Goal: Task Accomplishment & Management: Manage account settings

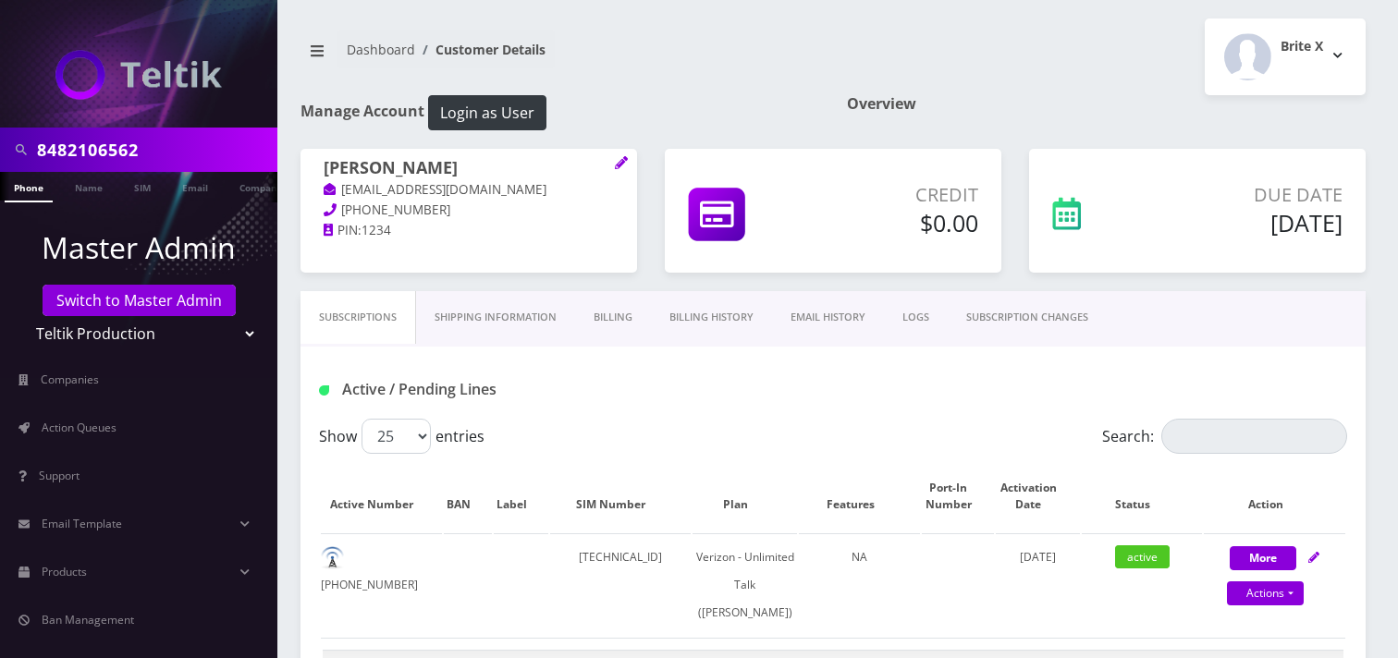
select select "459"
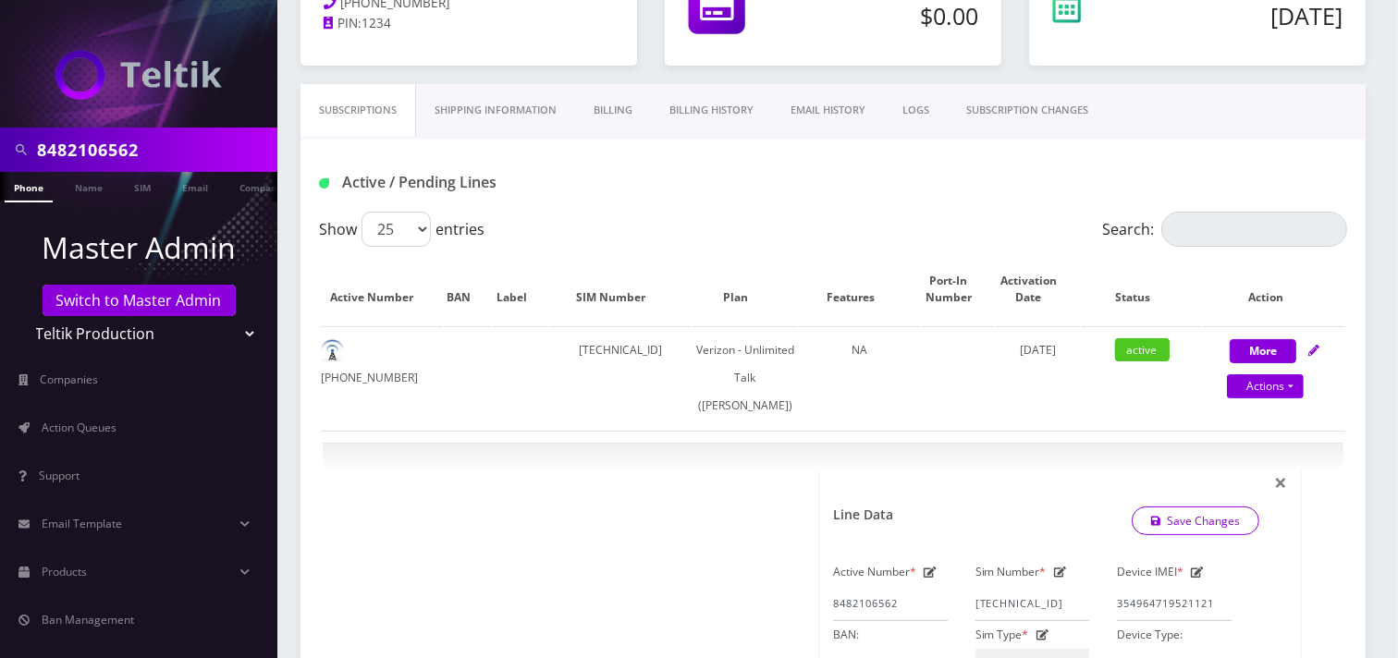
click at [93, 153] on input "8482106562" at bounding box center [155, 149] width 236 height 35
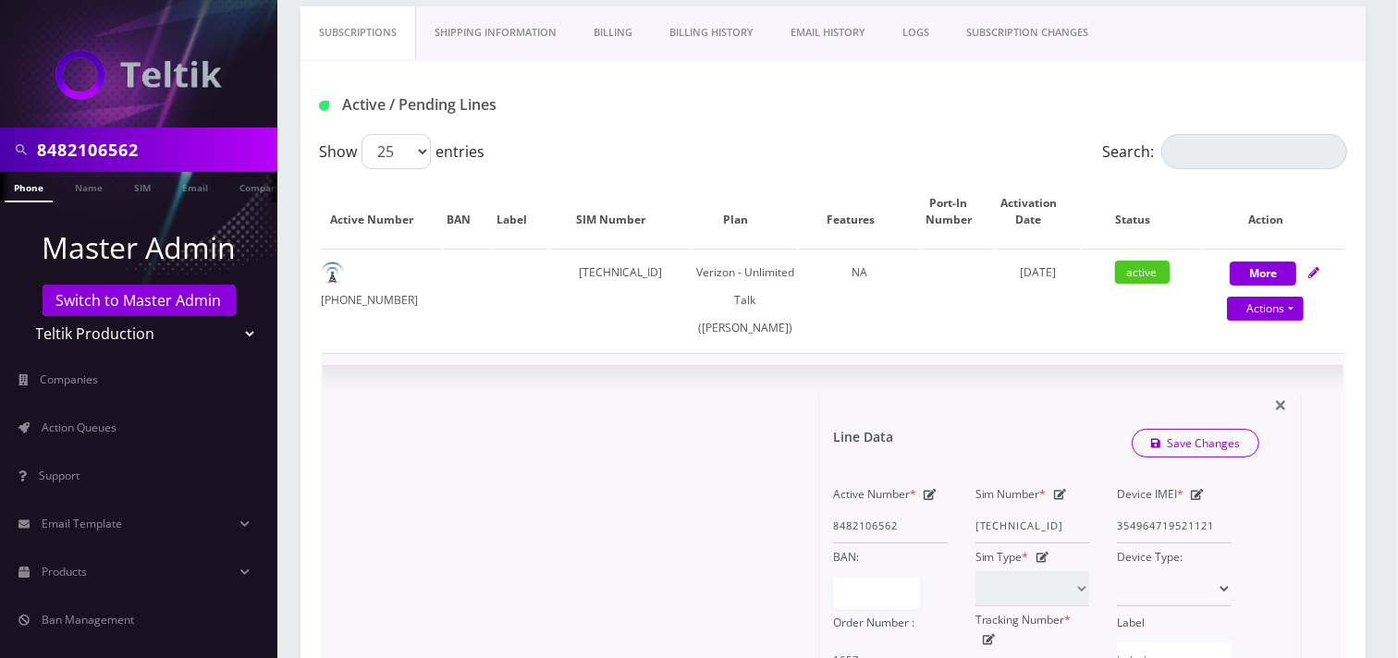
scroll to position [515, 0]
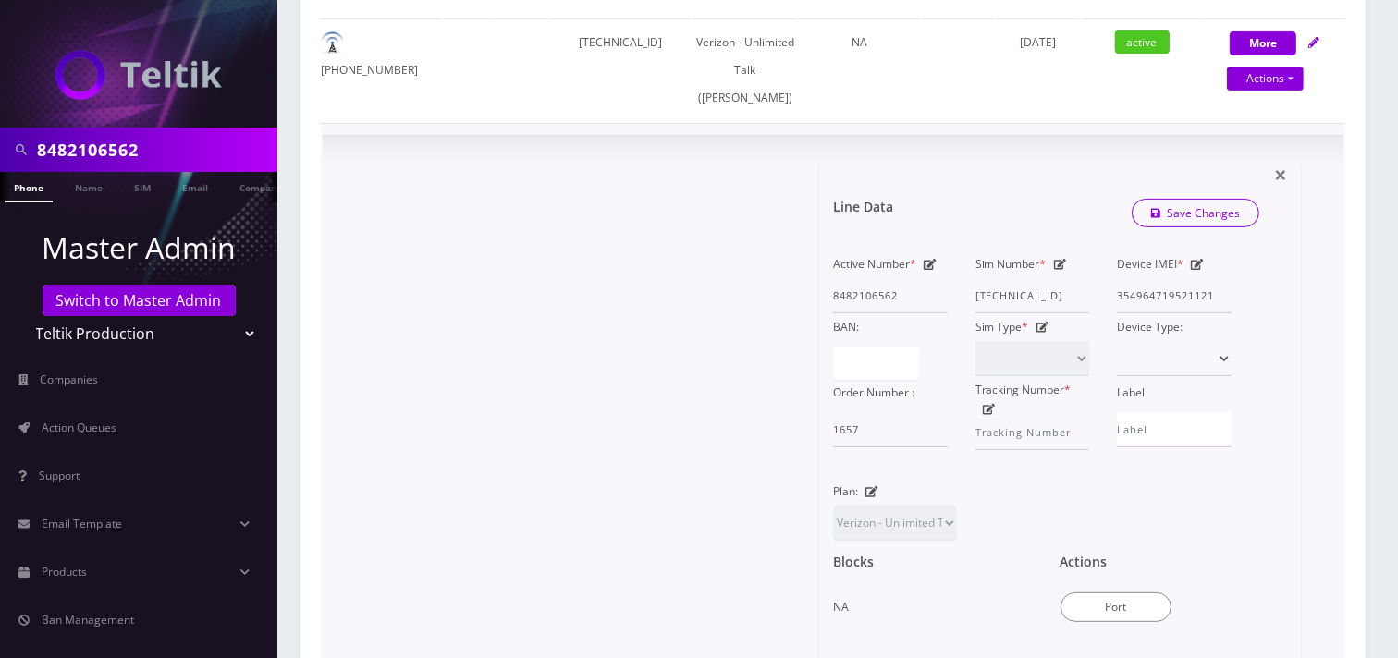
click at [696, 430] on div at bounding box center [578, 483] width 483 height 638
click at [178, 150] on input "8482106562" at bounding box center [155, 149] width 236 height 35
paste input "9298430849"
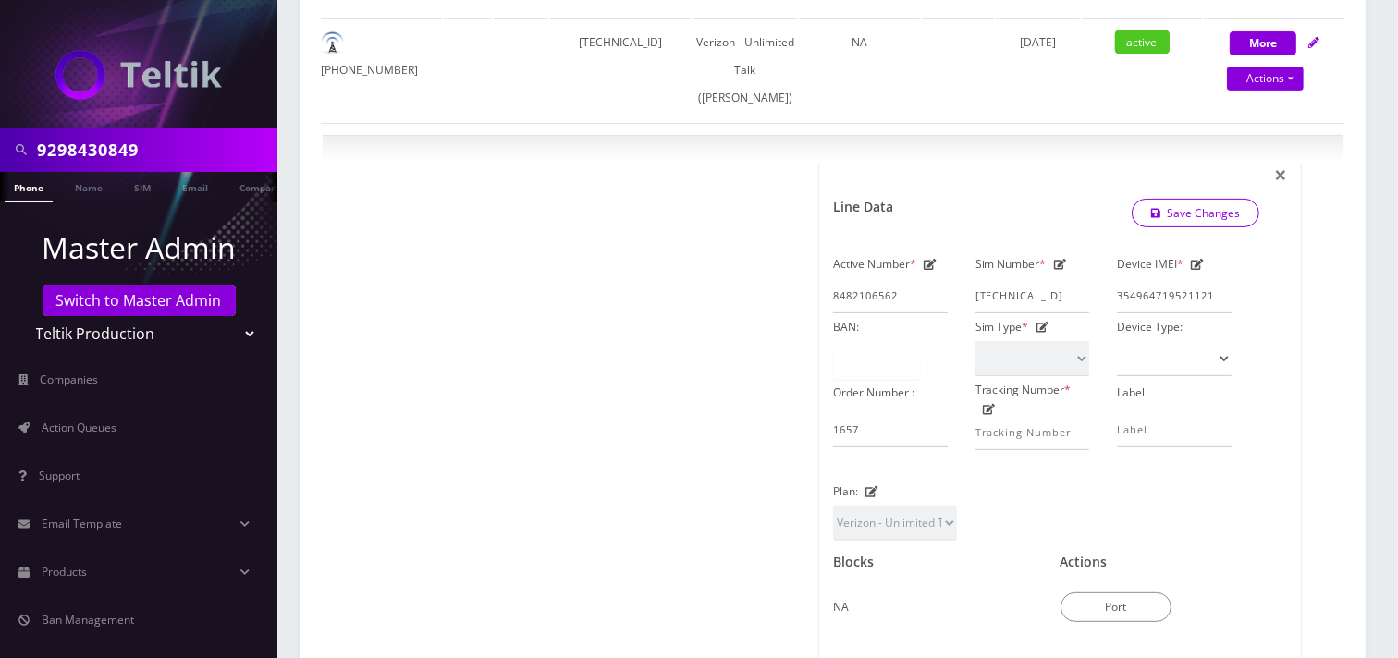
type input "9298430849"
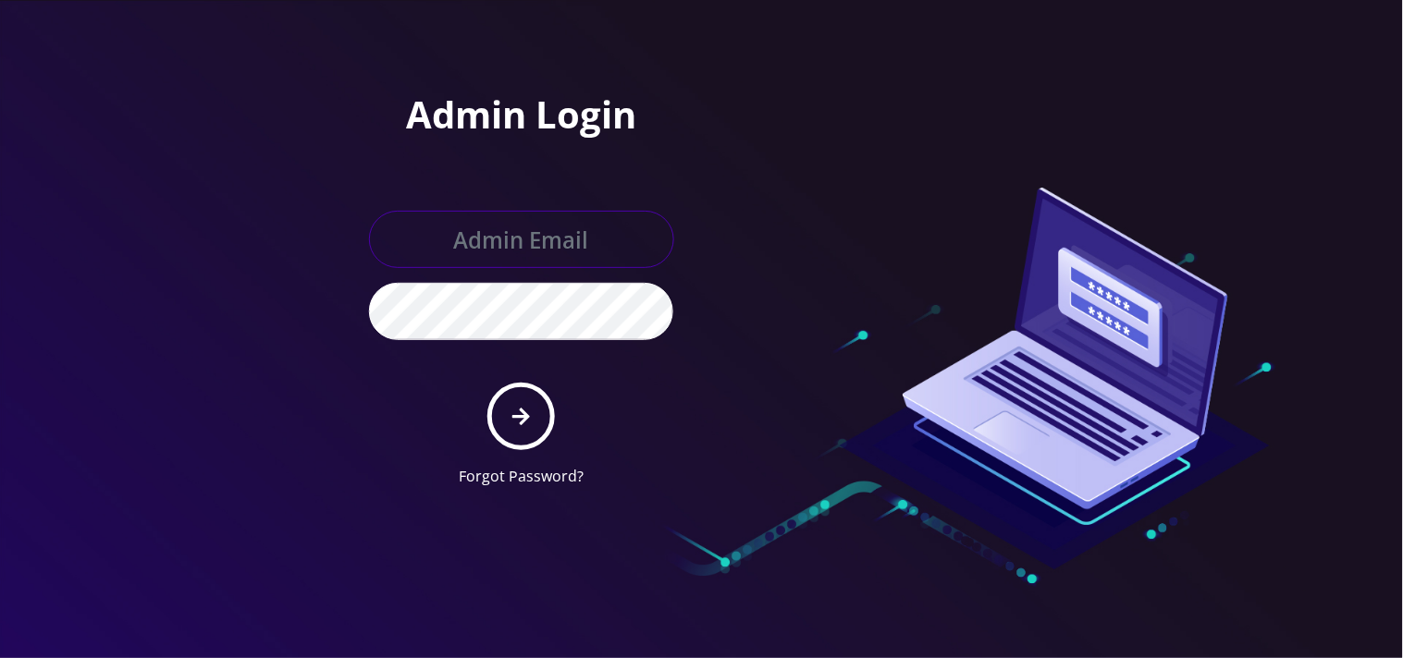
type input "[EMAIL_ADDRESS][DOMAIN_NAME]"
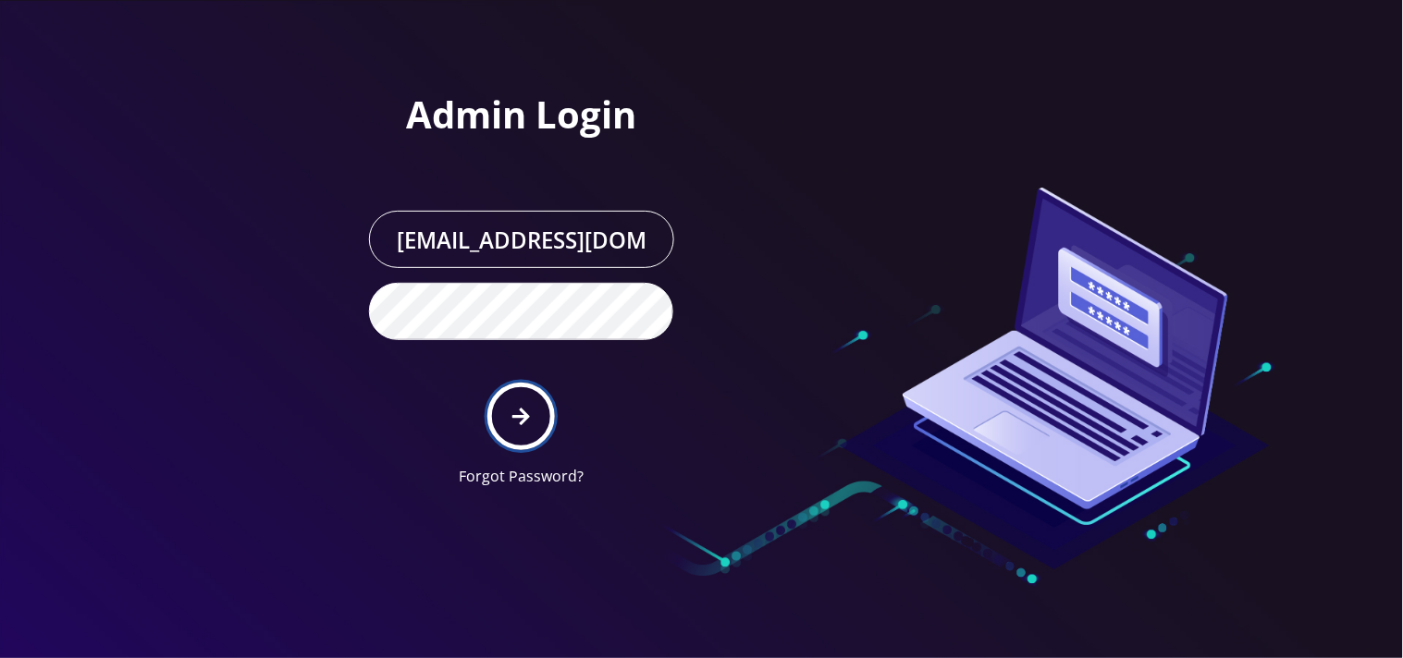
click at [532, 428] on button "submit" at bounding box center [521, 417] width 68 height 68
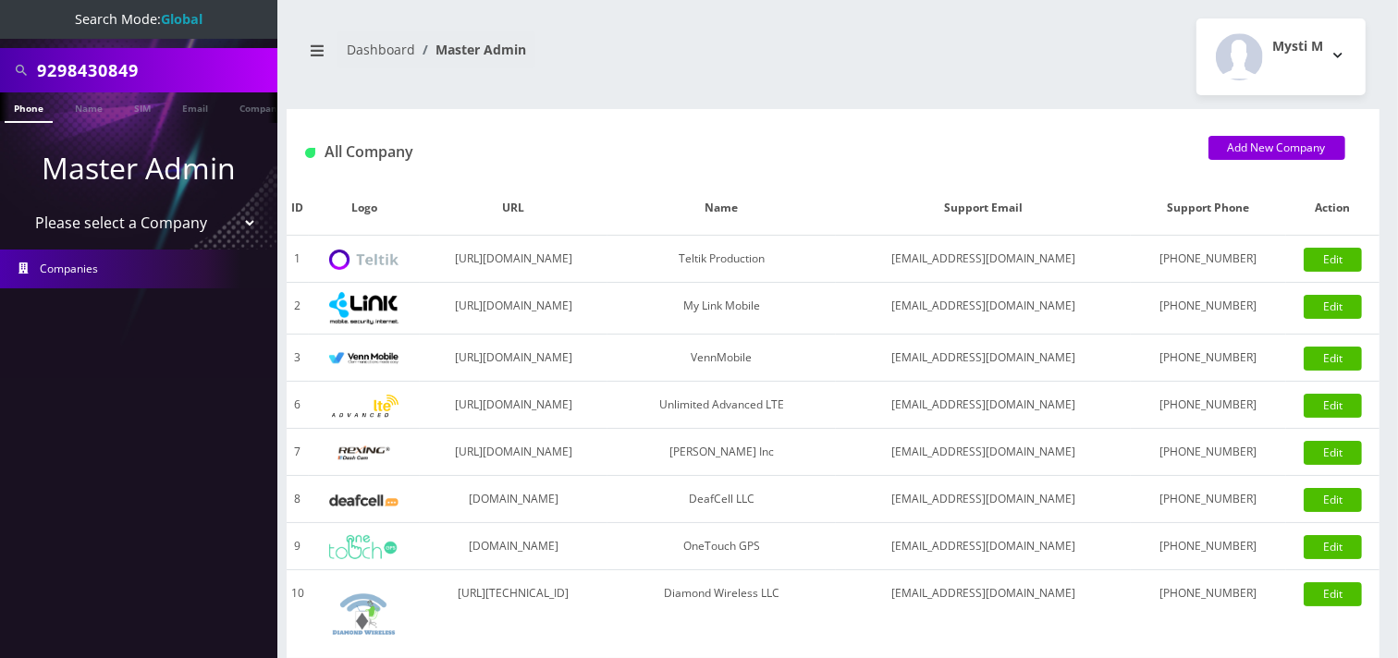
click at [123, 218] on select "Please select a Company Teltik Production My Link Mobile VennMobile Unlimited A…" at bounding box center [139, 222] width 236 height 35
select select "1"
click at [21, 205] on select "Please select a Company Teltik Production My Link Mobile VennMobile Unlimited A…" at bounding box center [139, 222] width 236 height 35
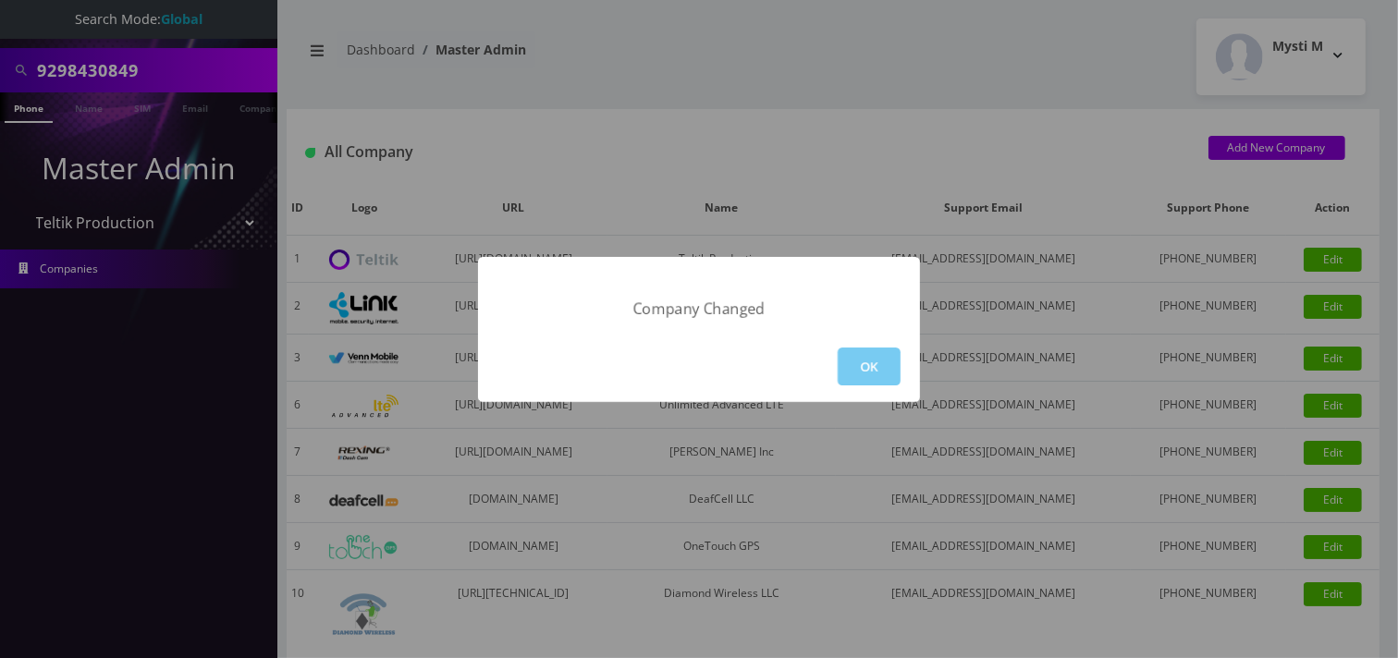
click at [873, 374] on button "OK" at bounding box center [869, 367] width 63 height 38
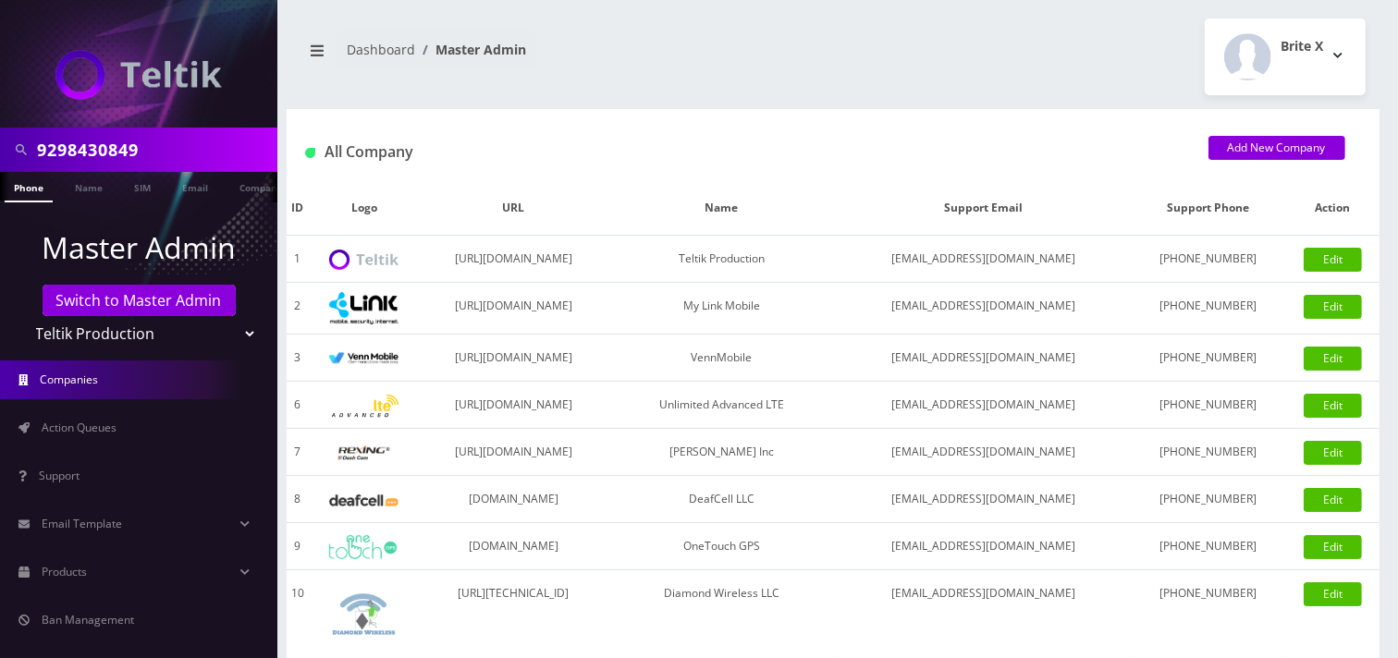
click at [182, 153] on input "9298430849" at bounding box center [155, 149] width 236 height 35
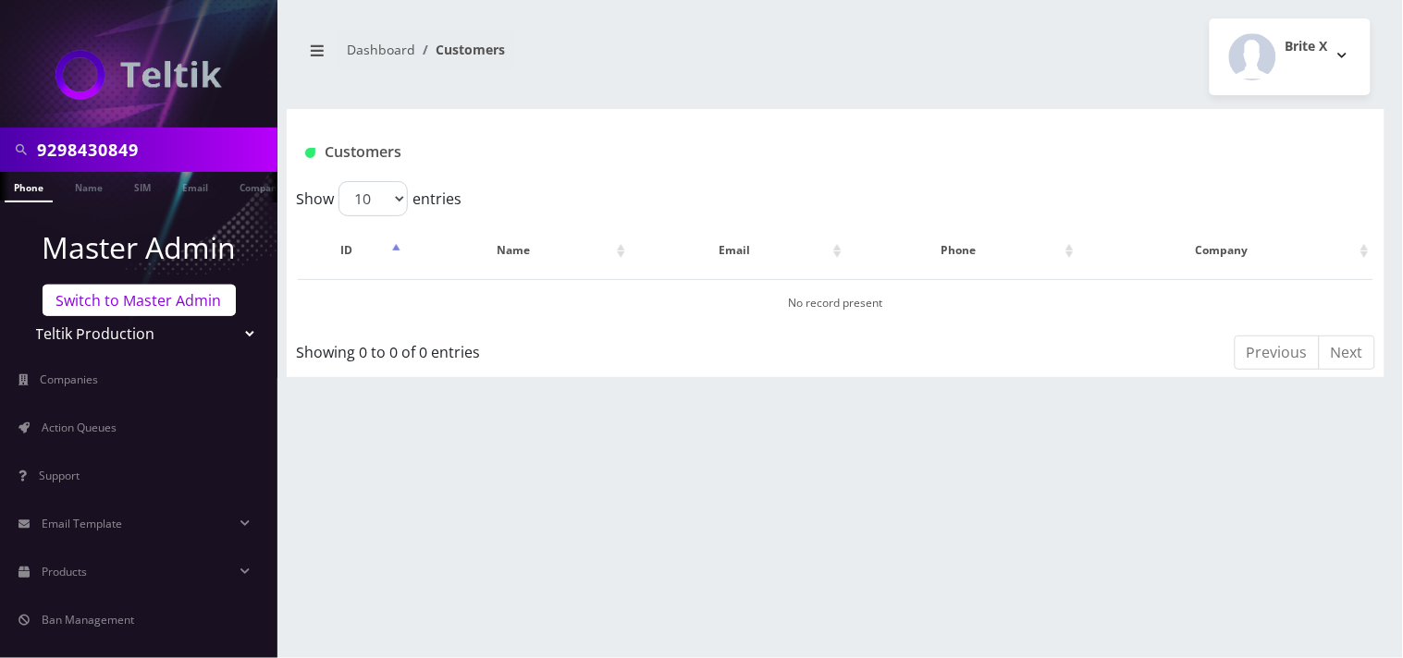
click at [145, 310] on link "Switch to Master Admin" at bounding box center [139, 300] width 193 height 31
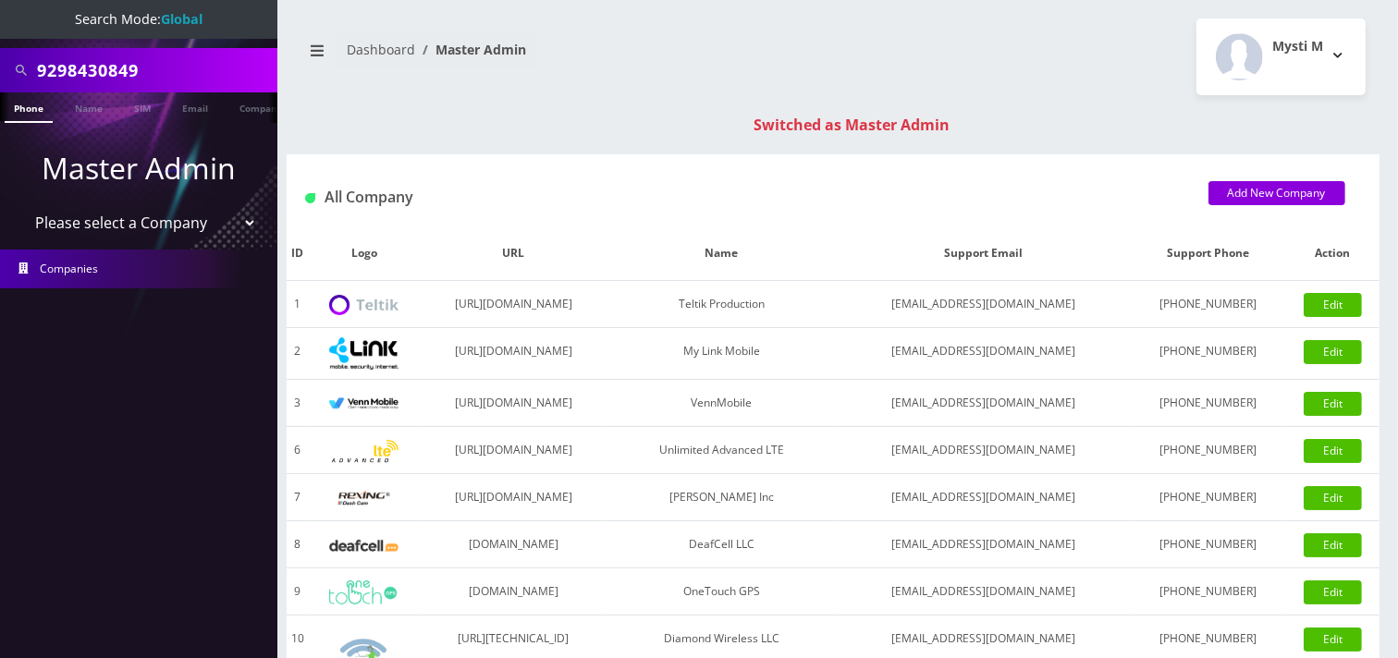
click at [165, 76] on input "9298430849" at bounding box center [155, 70] width 236 height 35
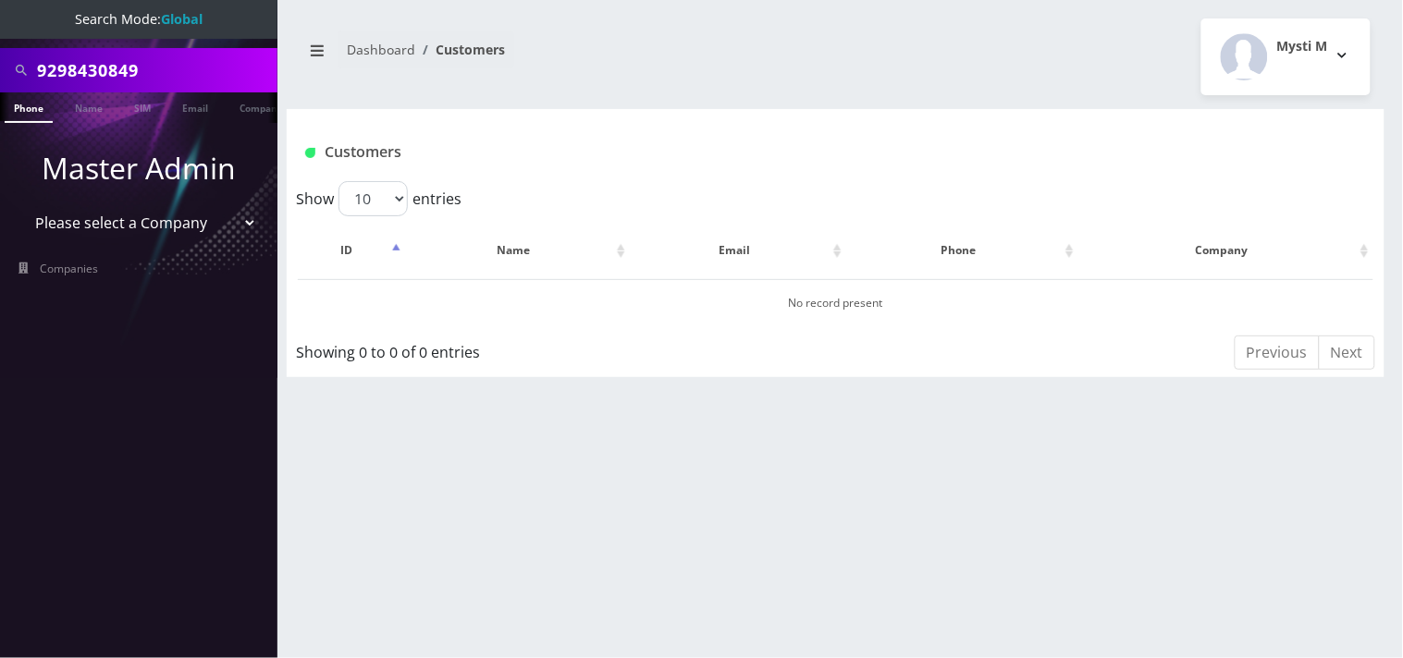
click at [164, 77] on input "9298430849" at bounding box center [155, 70] width 236 height 35
click at [165, 76] on input "9298430849" at bounding box center [155, 70] width 236 height 35
click at [92, 68] on input "9298430849" at bounding box center [155, 70] width 236 height 35
click at [161, 68] on input "9298130849" at bounding box center [155, 70] width 236 height 35
type input "9298130849"
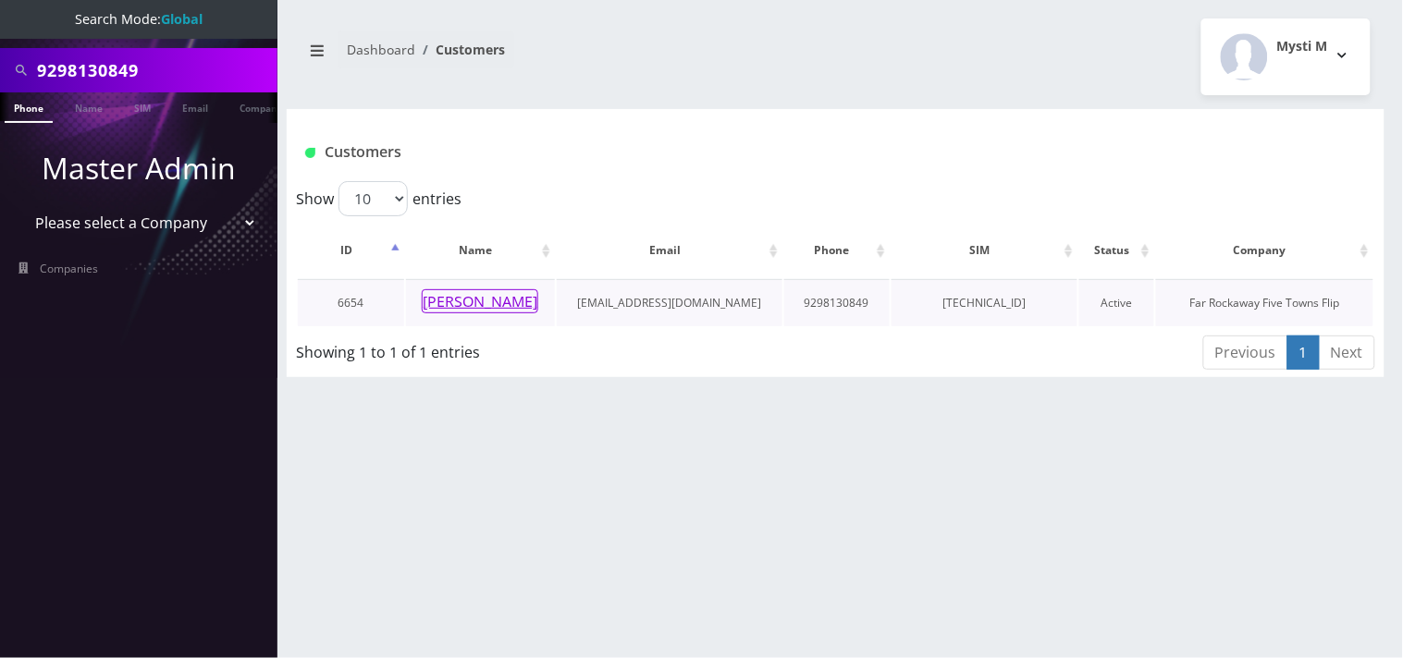
click at [451, 301] on button "[PERSON_NAME]" at bounding box center [480, 301] width 117 height 24
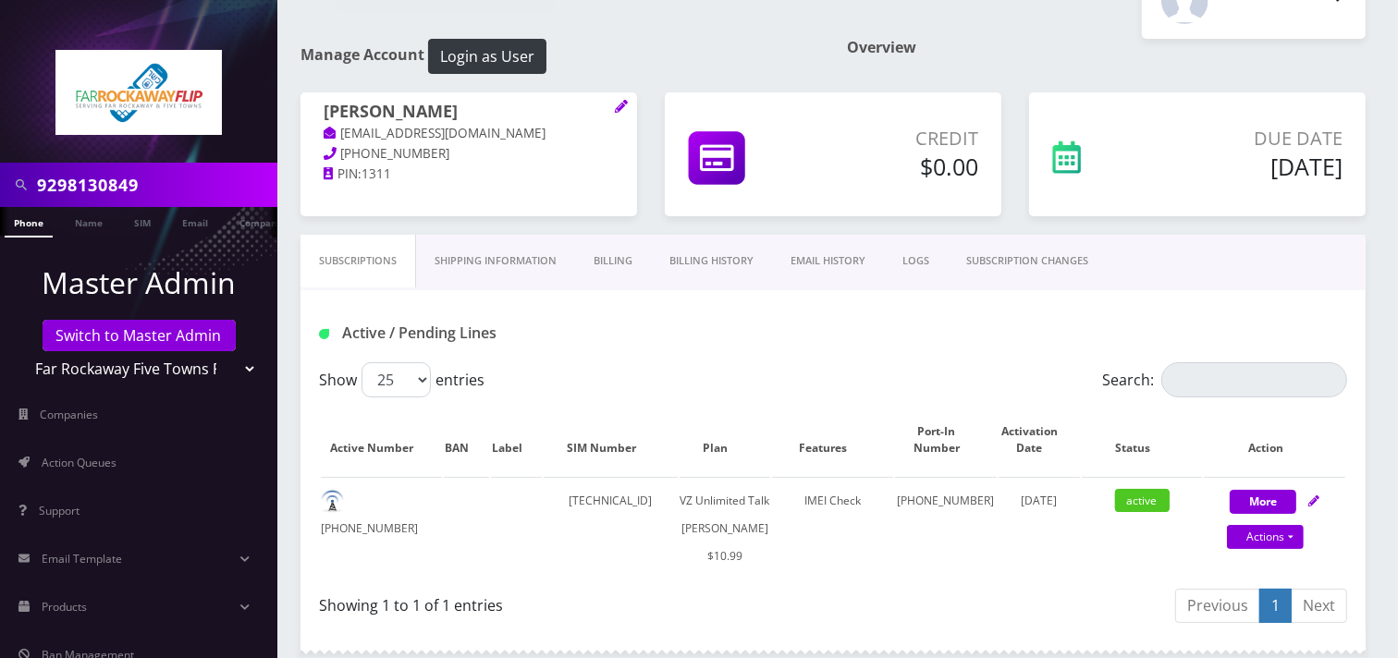
scroll to position [103, 0]
